Goal: Task Accomplishment & Management: Use online tool/utility

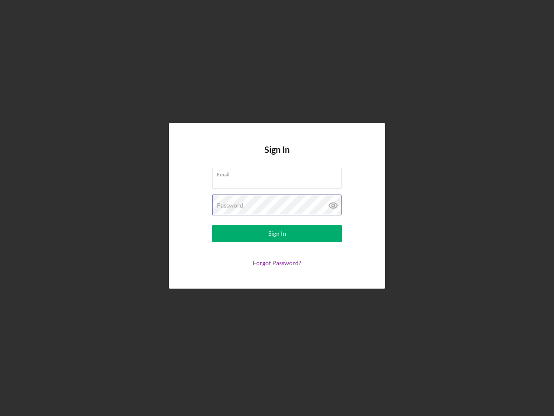
click at [277, 208] on div "Password" at bounding box center [277, 205] width 130 height 22
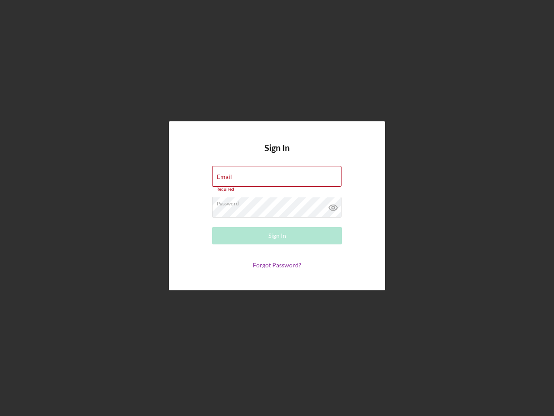
click at [334, 205] on icon at bounding box center [334, 208] width 22 height 22
